Goal: Task Accomplishment & Management: Use online tool/utility

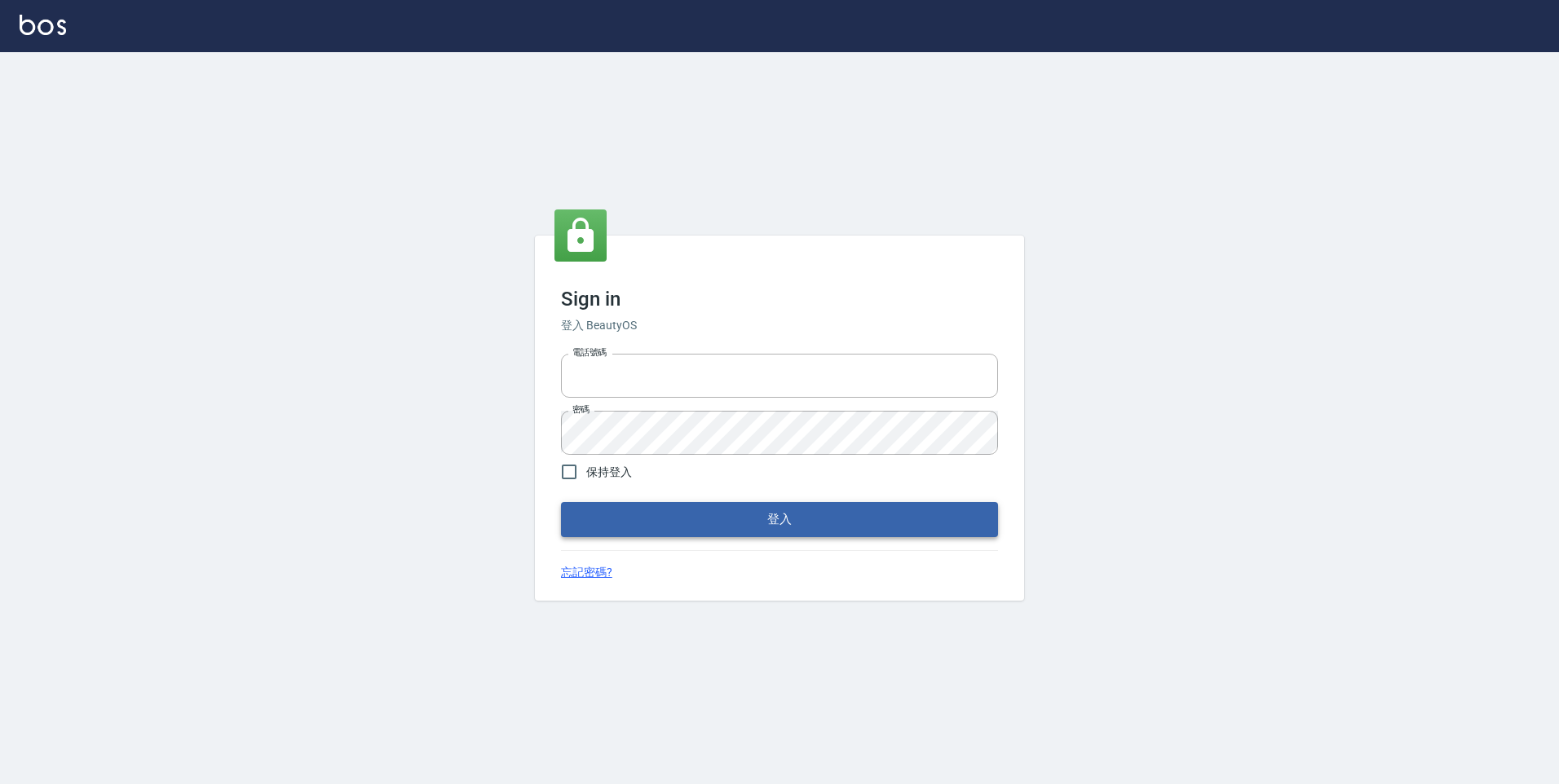
type input "0981158687"
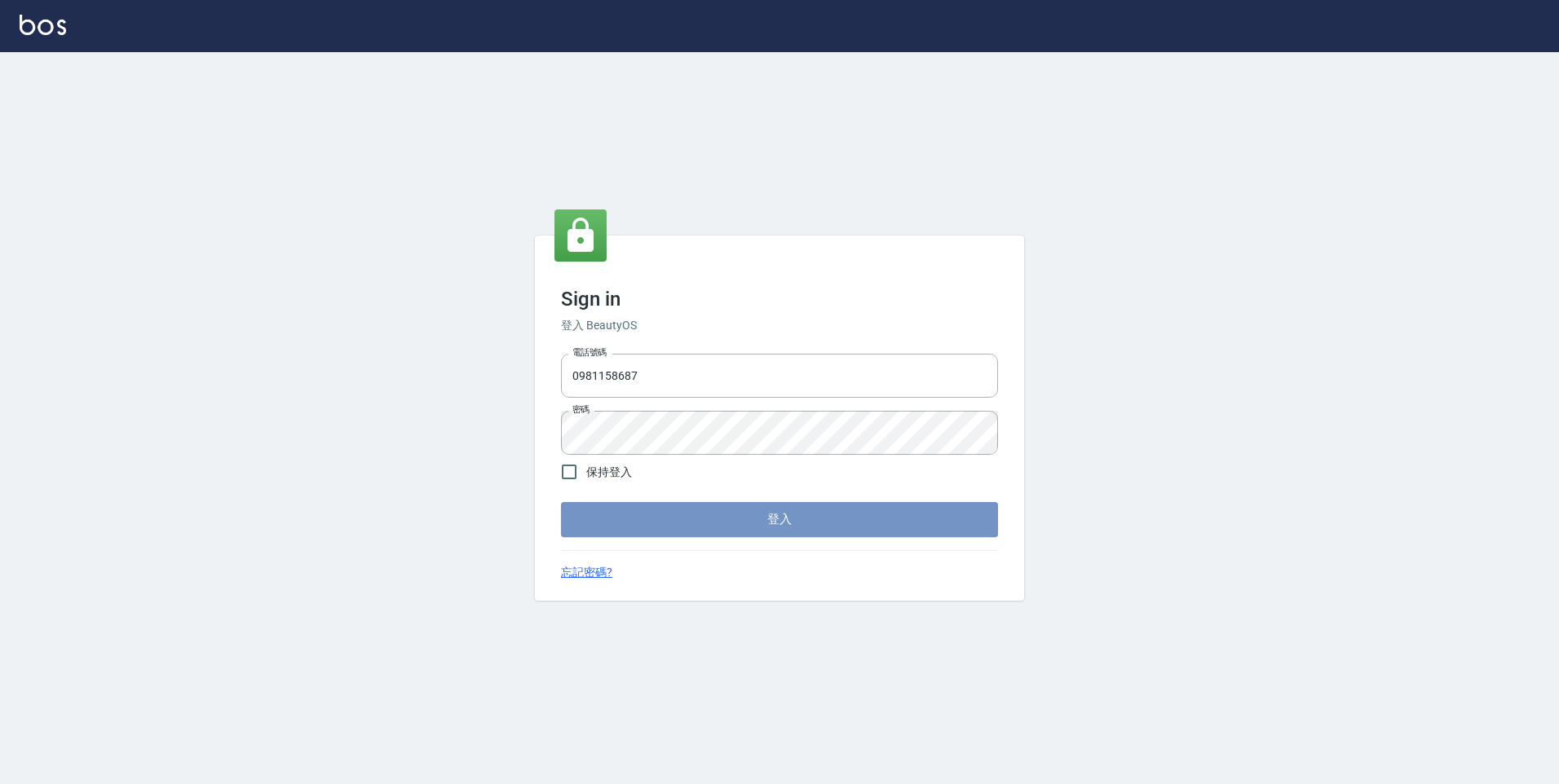
click at [697, 519] on button "登入" at bounding box center [780, 519] width 437 height 35
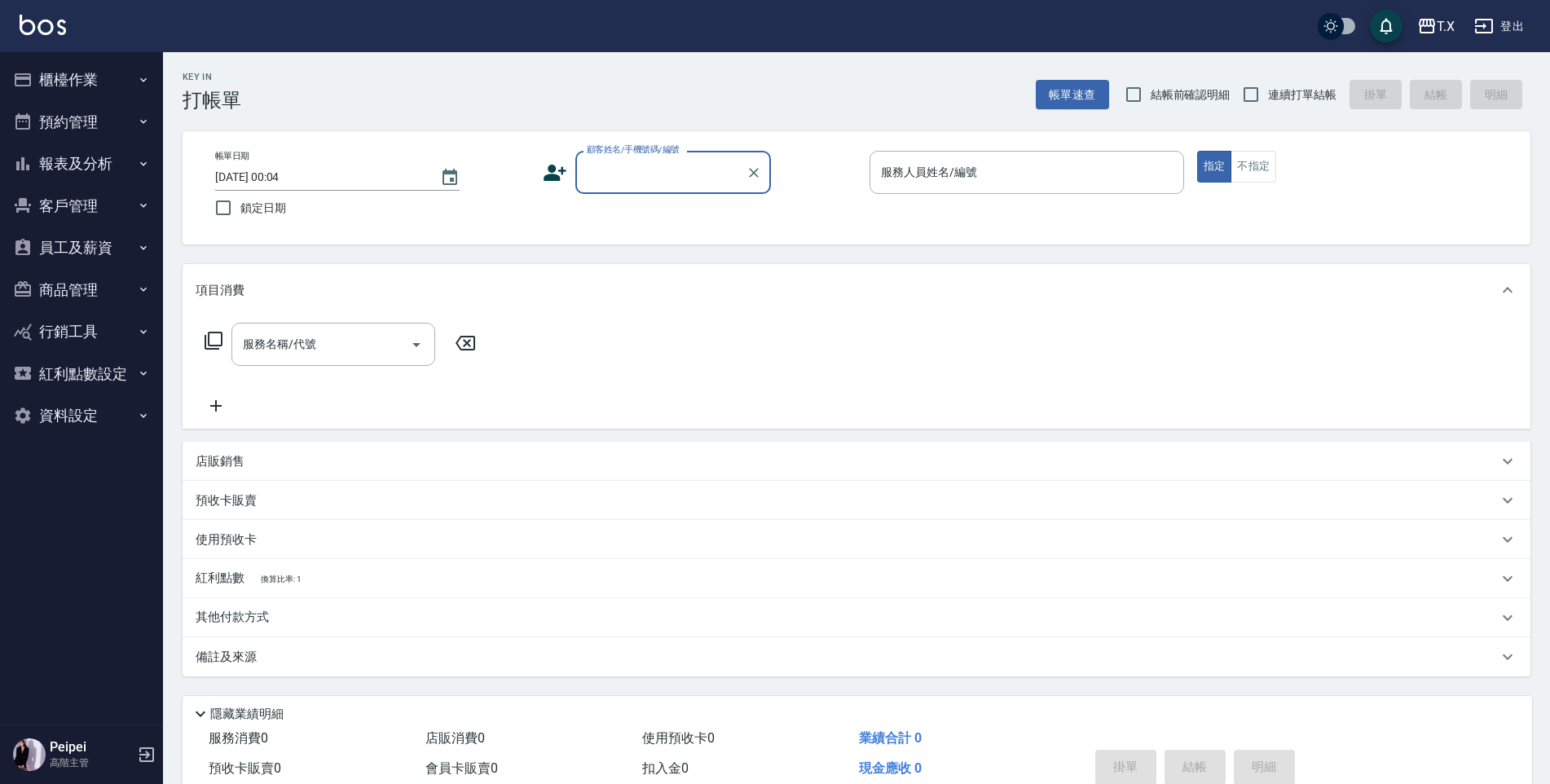
click at [108, 85] on button "櫃檯作業" at bounding box center [81, 80] width 150 height 43
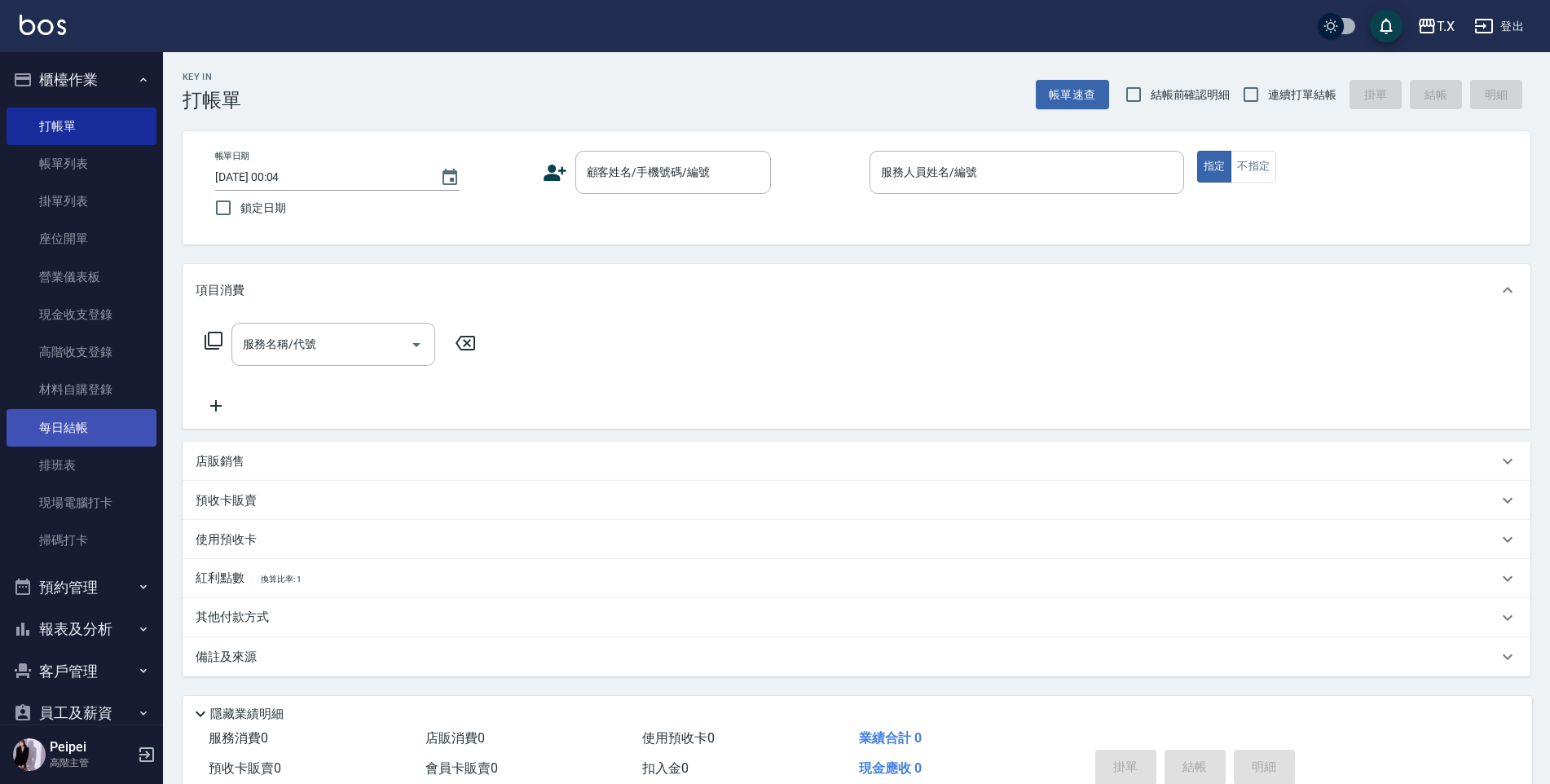
click at [61, 427] on link "每日結帳" at bounding box center [81, 428] width 150 height 38
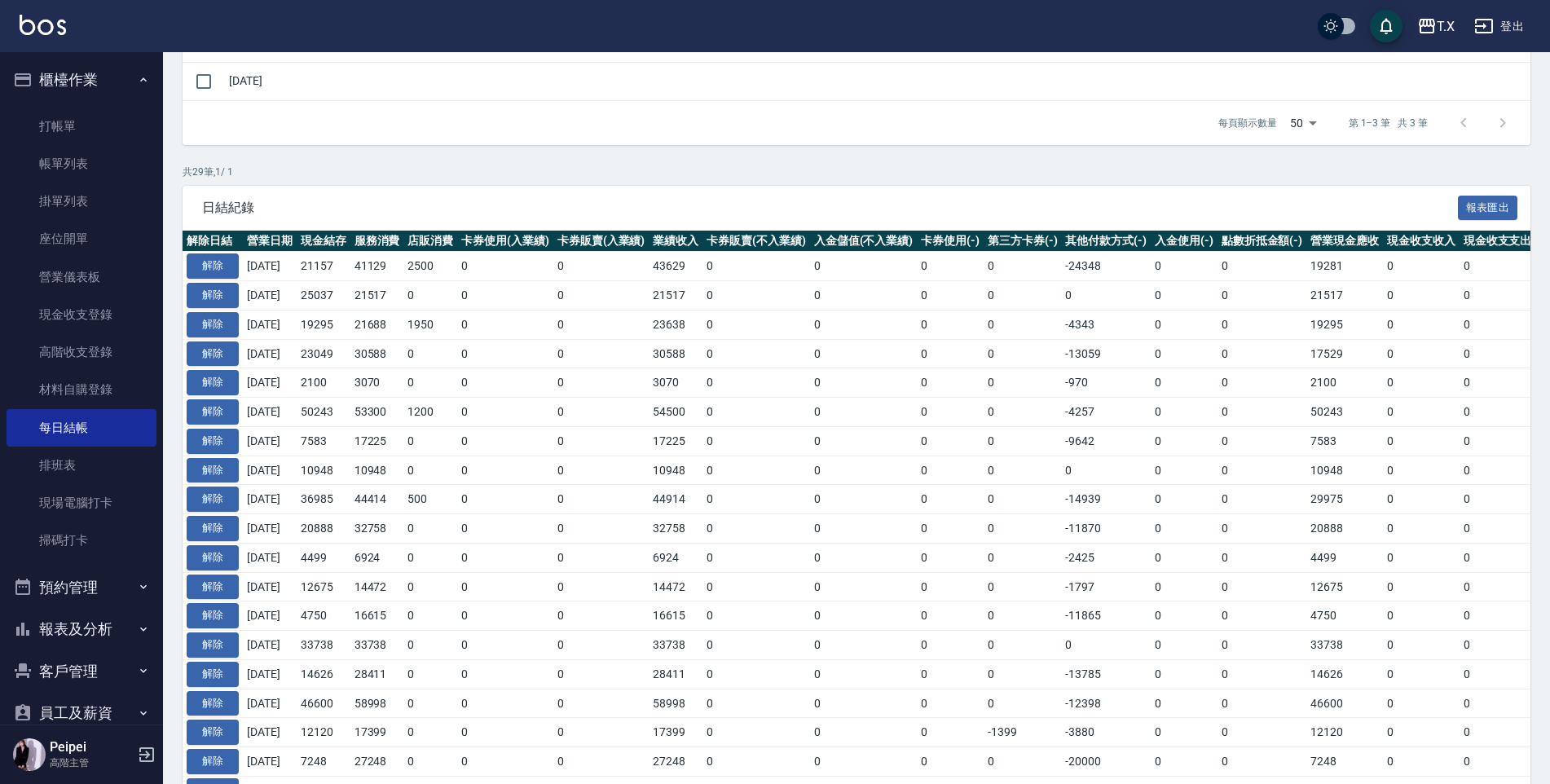
scroll to position [326, 0]
